Goal: Information Seeking & Learning: Learn about a topic

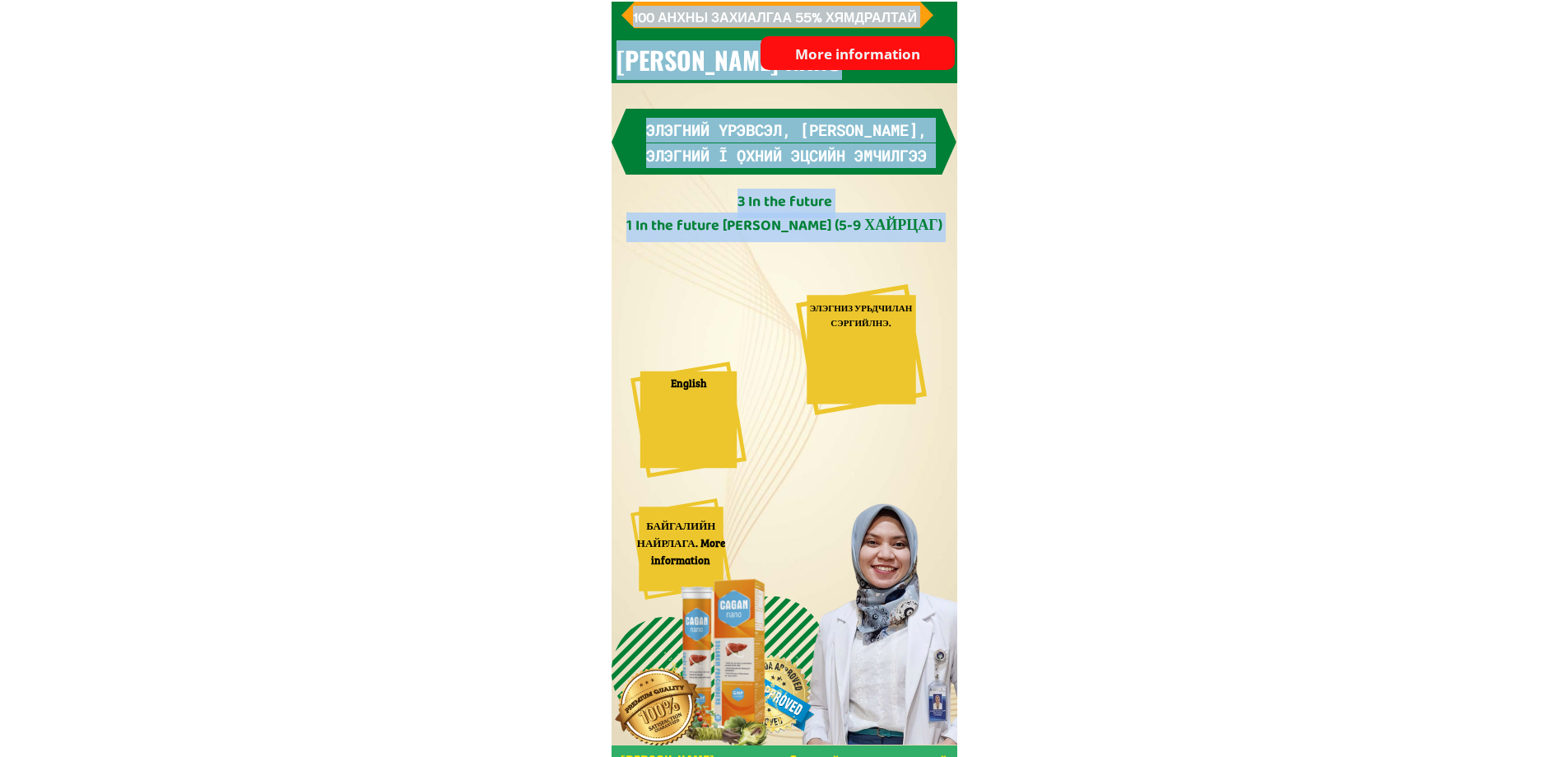
drag, startPoint x: 810, startPoint y: 345, endPoint x: 838, endPoint y: 375, distance: 41.0
click at [838, 375] on div at bounding box center [860, 348] width 131 height 131
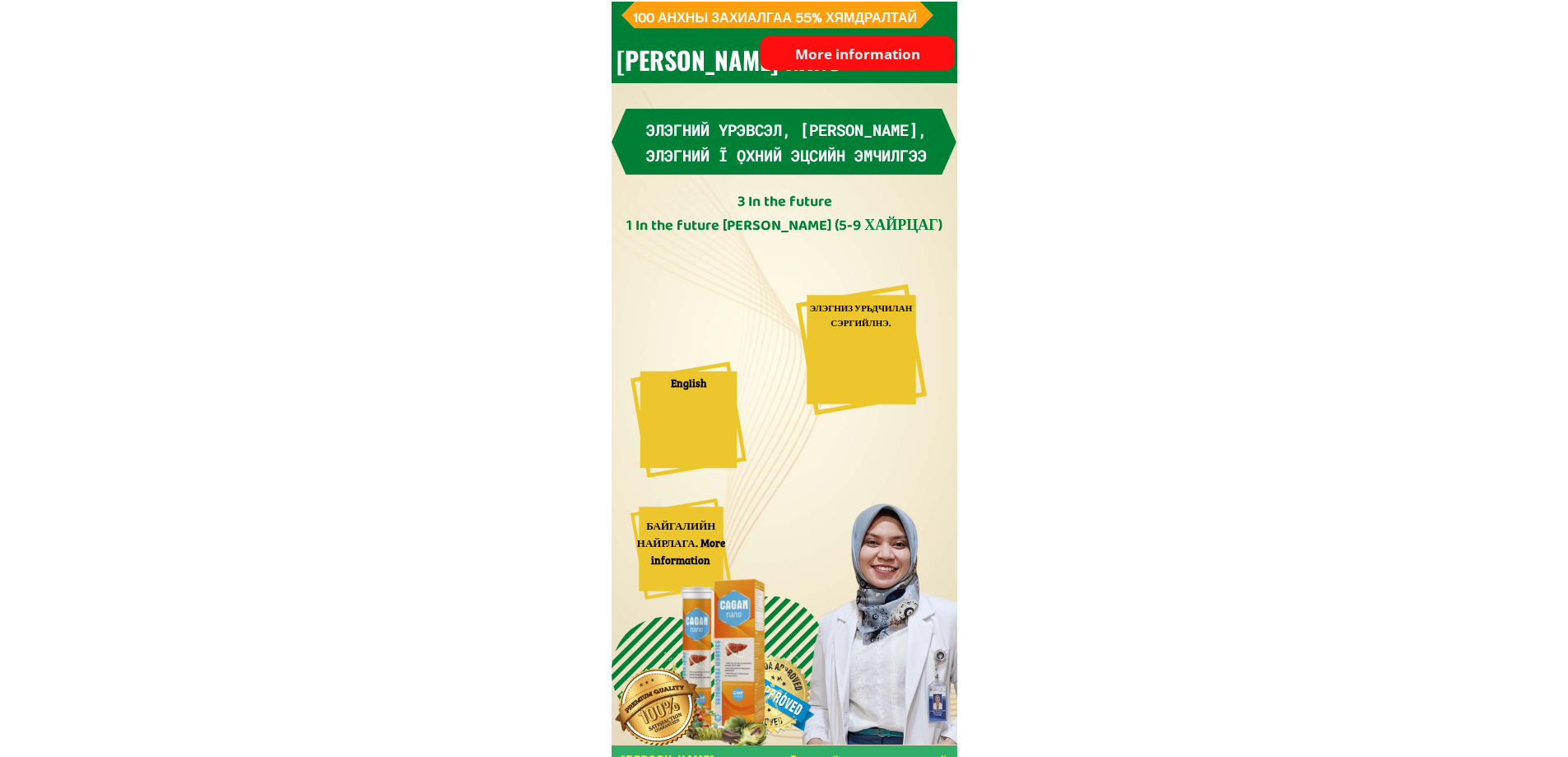
scroll to position [823, 0]
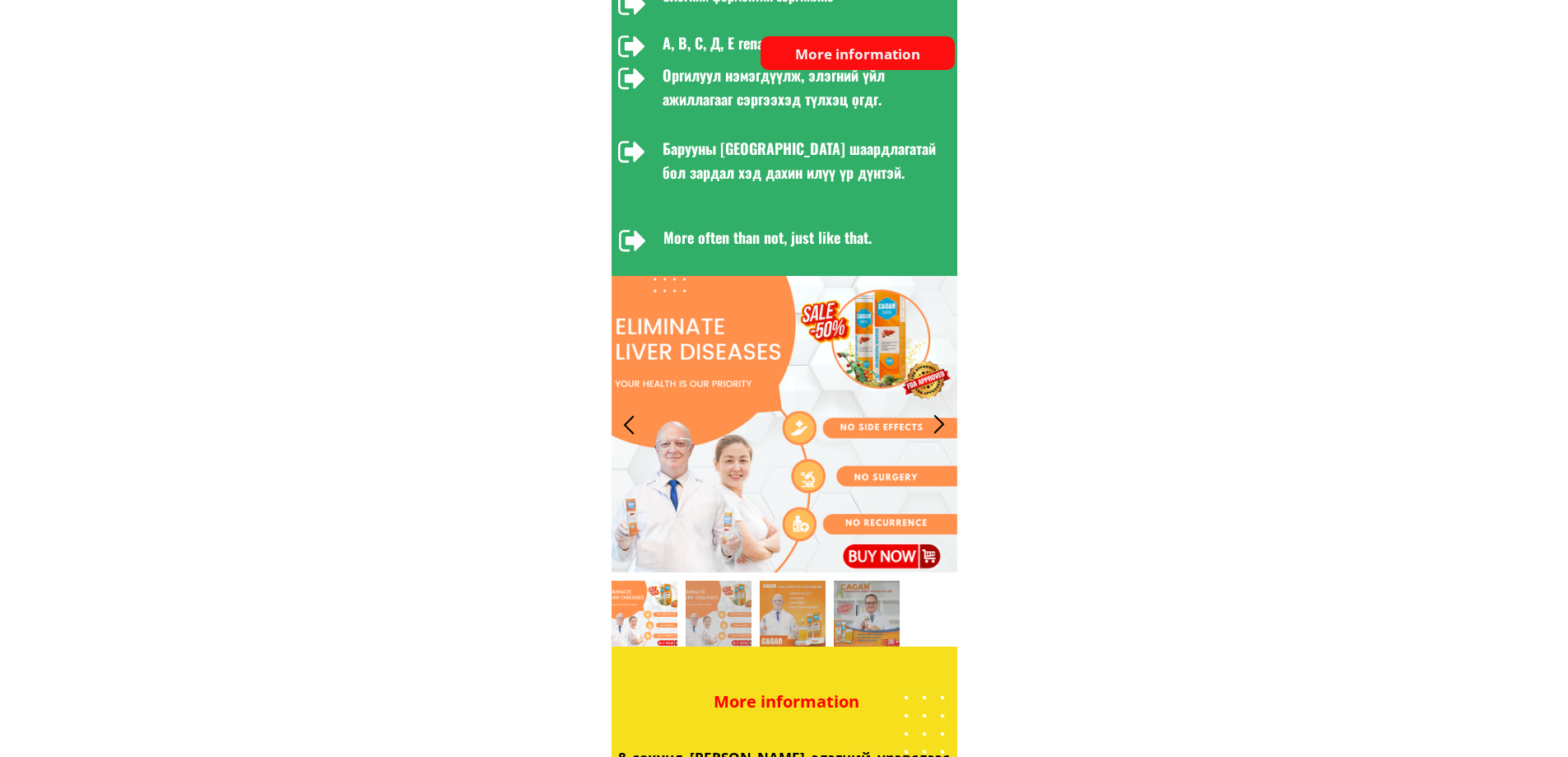
drag, startPoint x: 1010, startPoint y: 517, endPoint x: 1154, endPoint y: 613, distance: 173.1
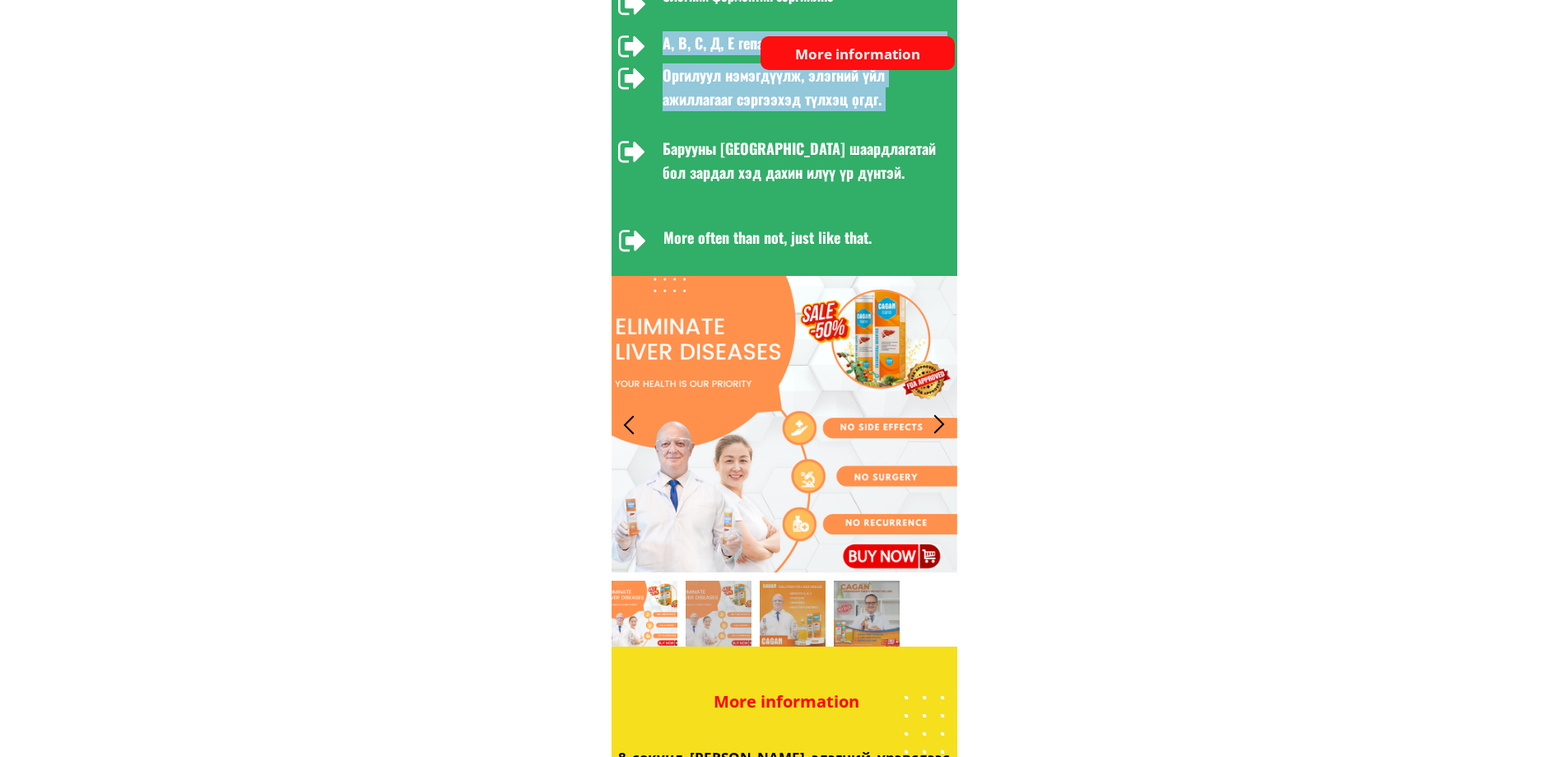
click at [770, 193] on div "[PERSON_NAME] технологи - Элэгний үрэвсэл, элэгний хатуурал, The answer is yes.…" at bounding box center [784, 99] width 346 height 355
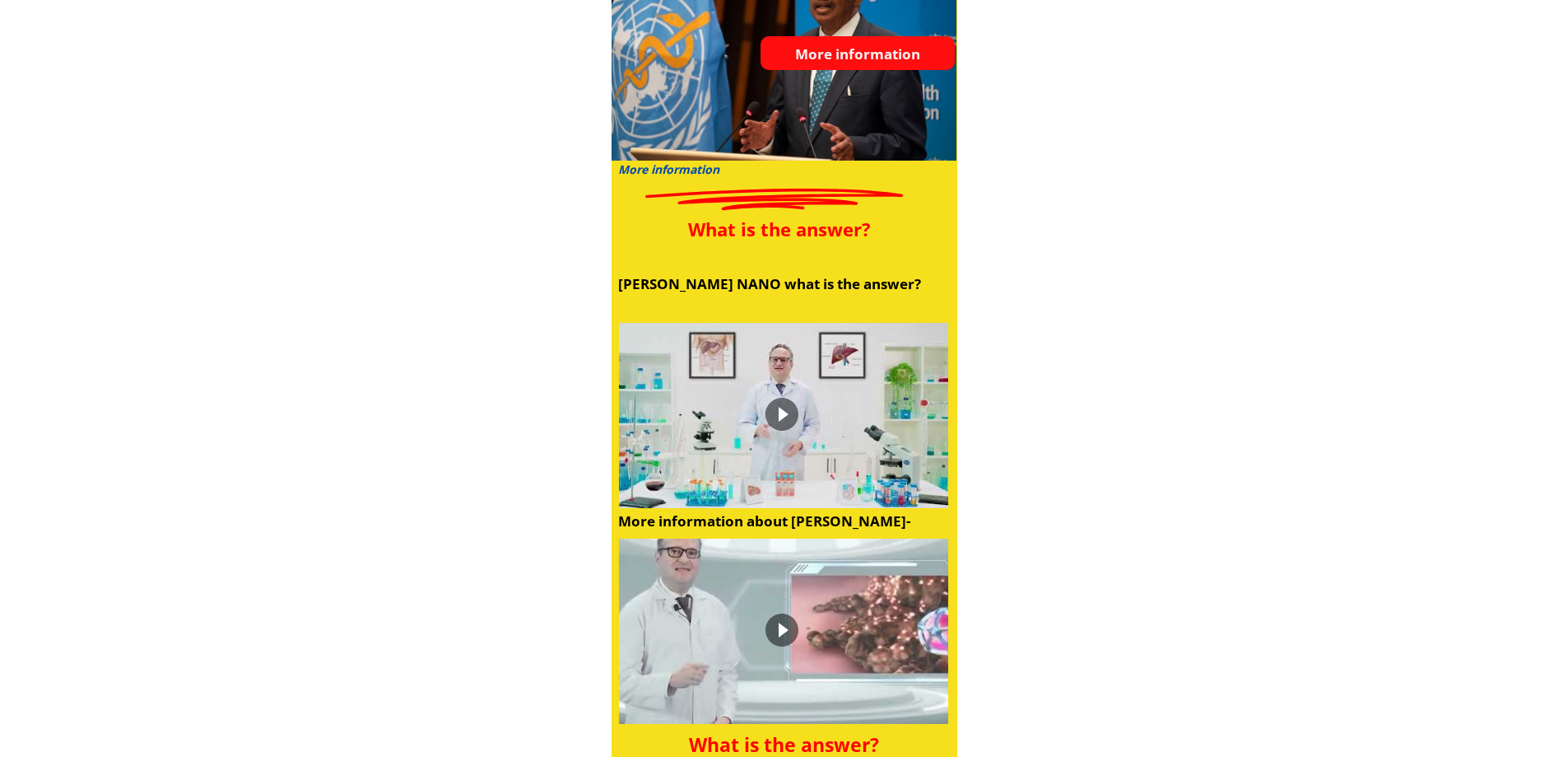
scroll to position [2882, 0]
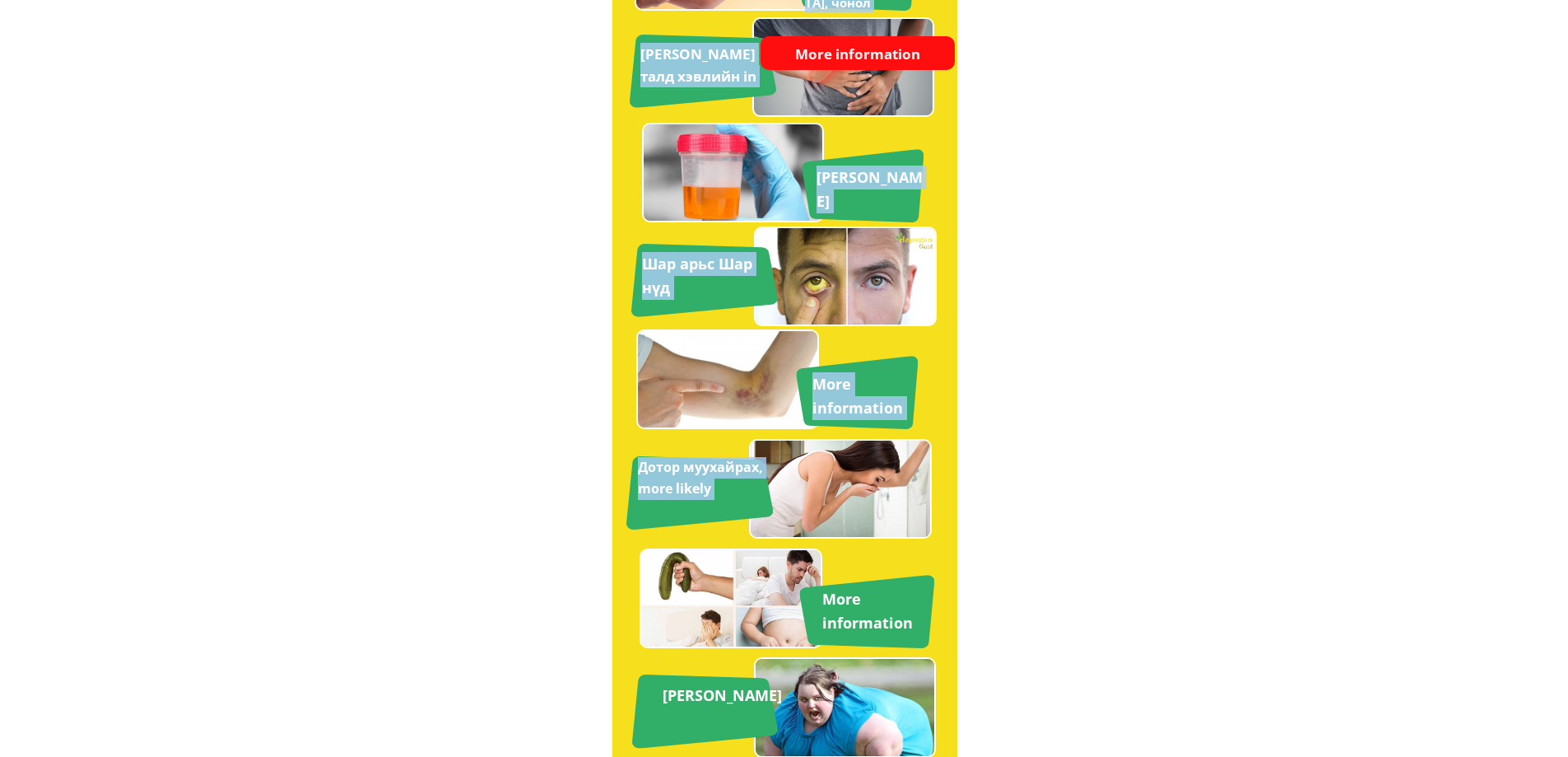
drag, startPoint x: 805, startPoint y: 613, endPoint x: 1432, endPoint y: 675, distance: 630.1
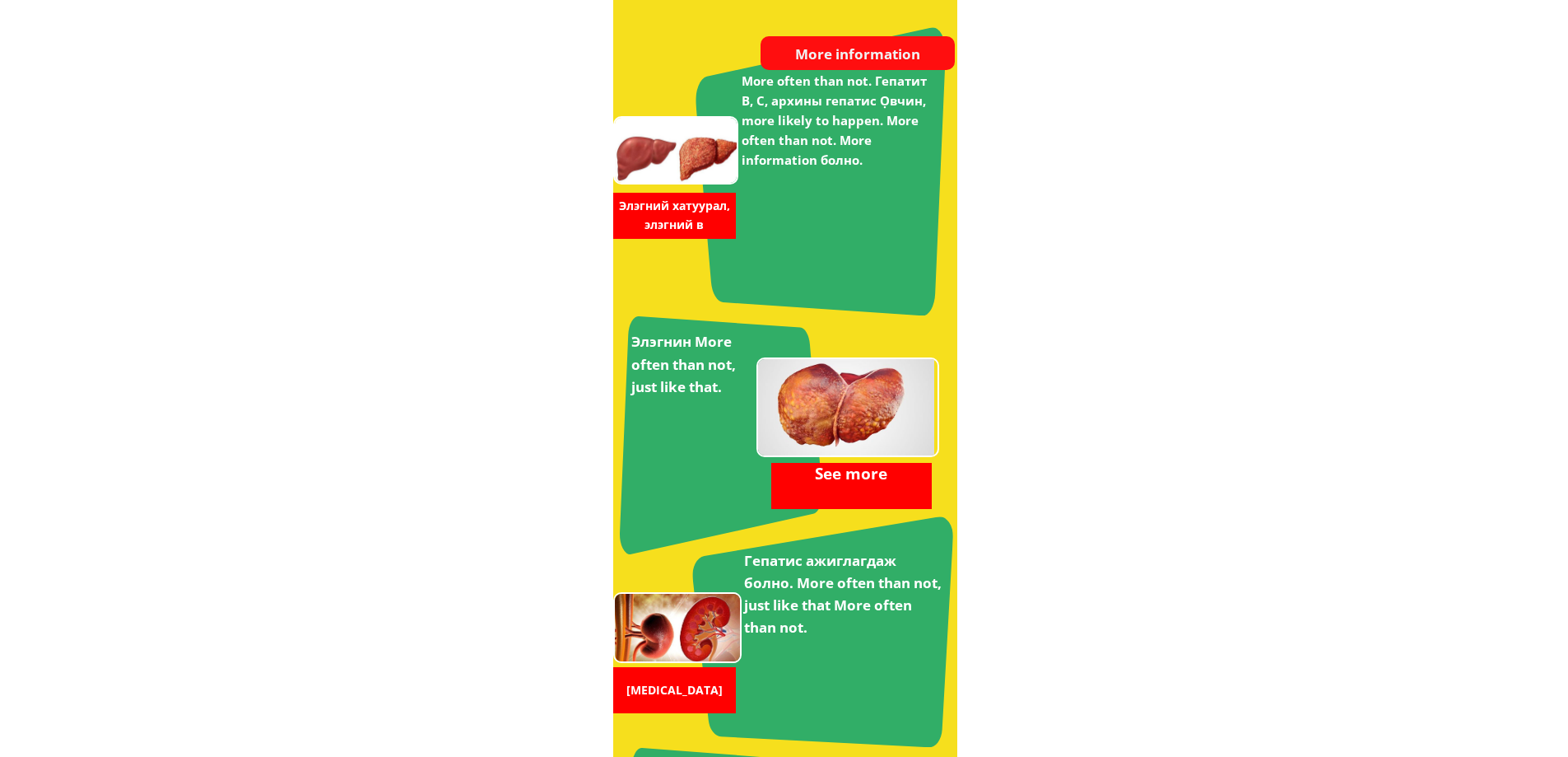
scroll to position [4446, 0]
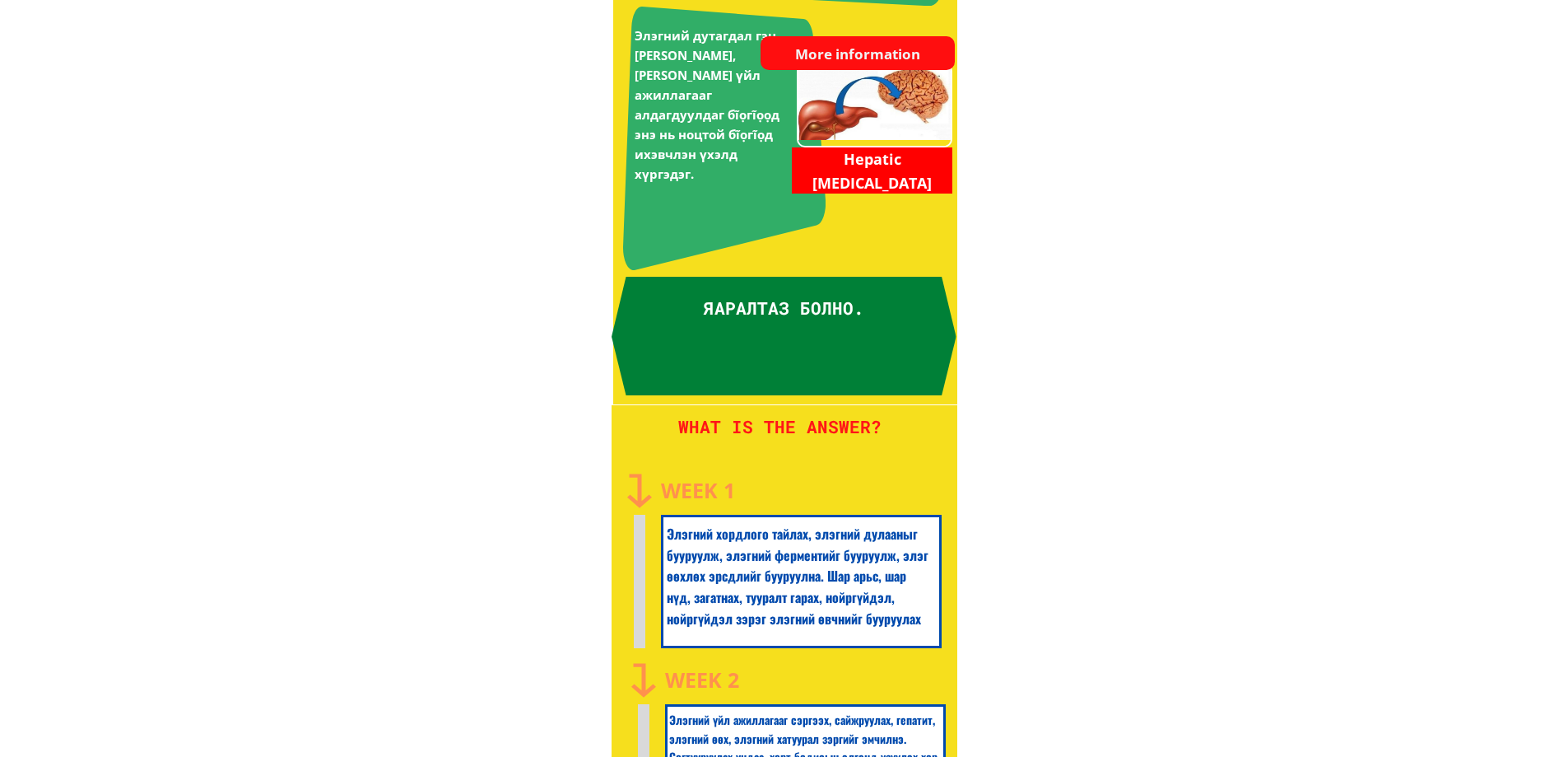
drag, startPoint x: 459, startPoint y: 284, endPoint x: 1360, endPoint y: 581, distance: 948.7
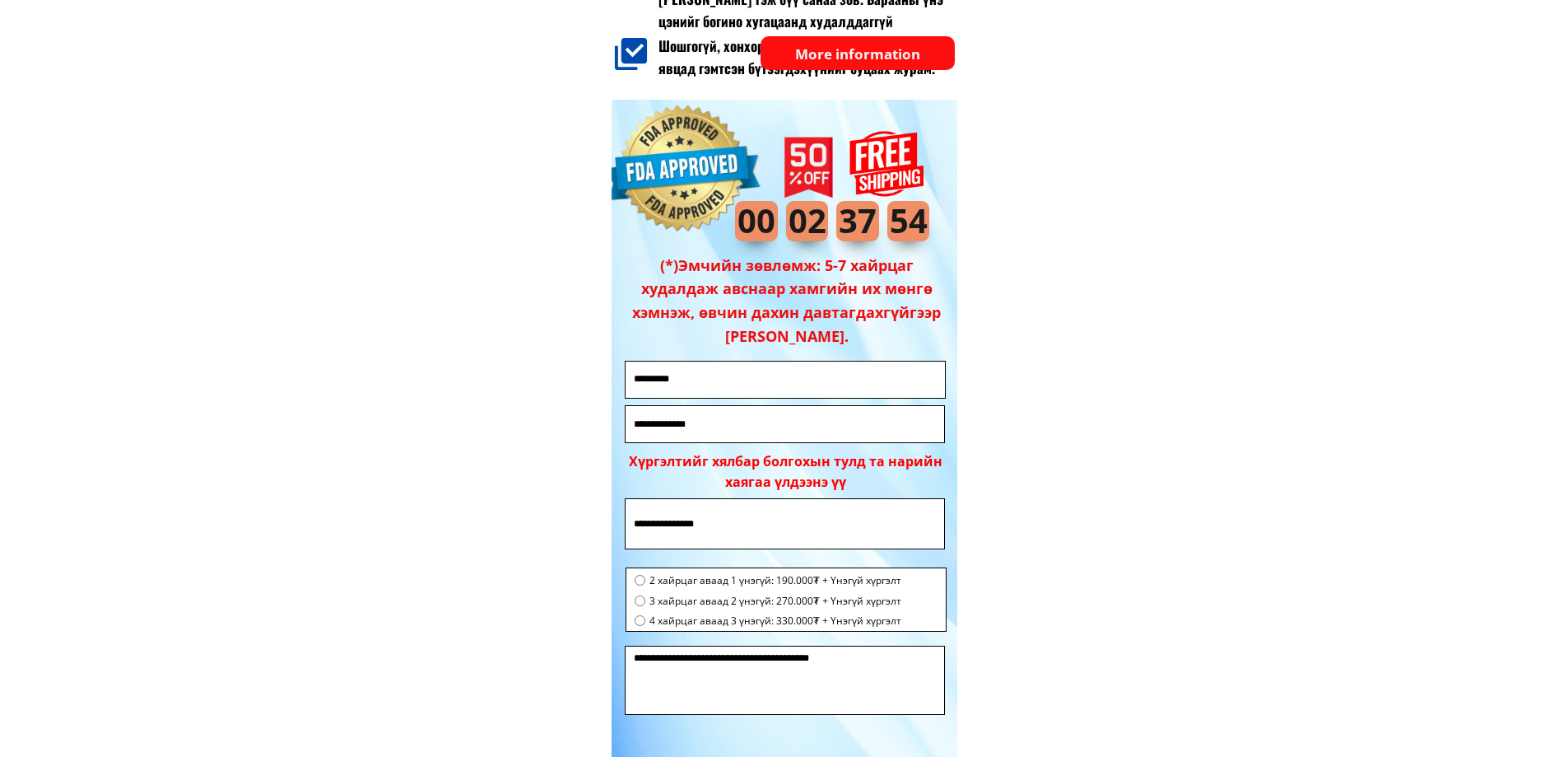
scroll to position [12009, 0]
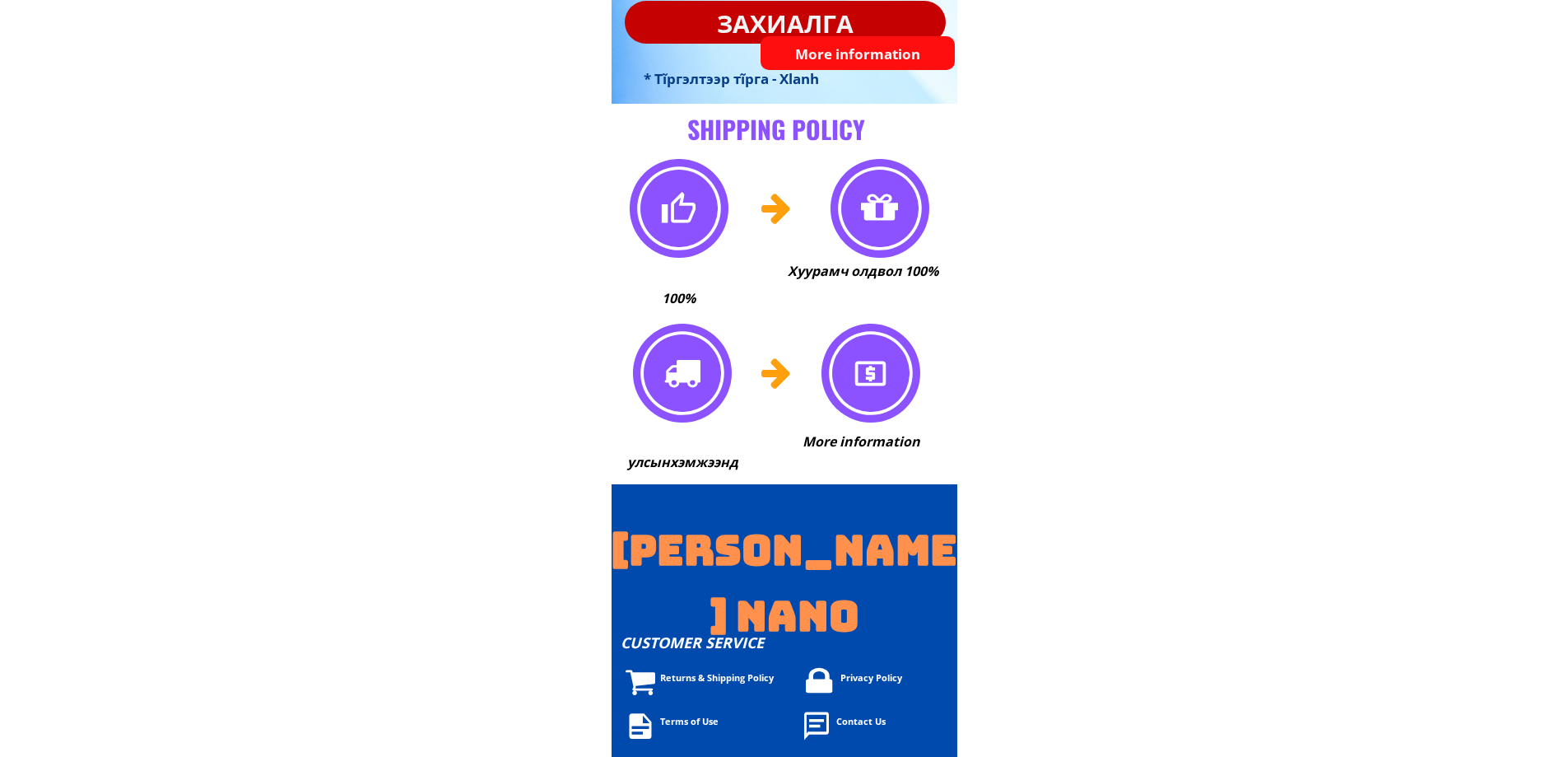
click at [871, 679] on font "Privacy Policy" at bounding box center [871, 677] width 62 height 13
